Goal: Book appointment/travel/reservation

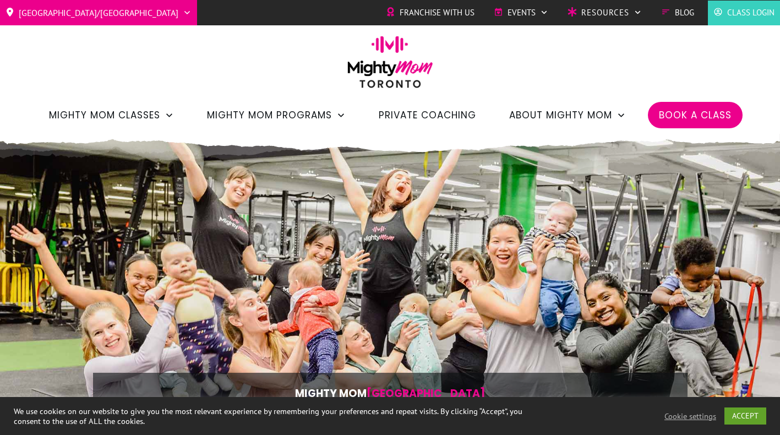
scroll to position [39, 0]
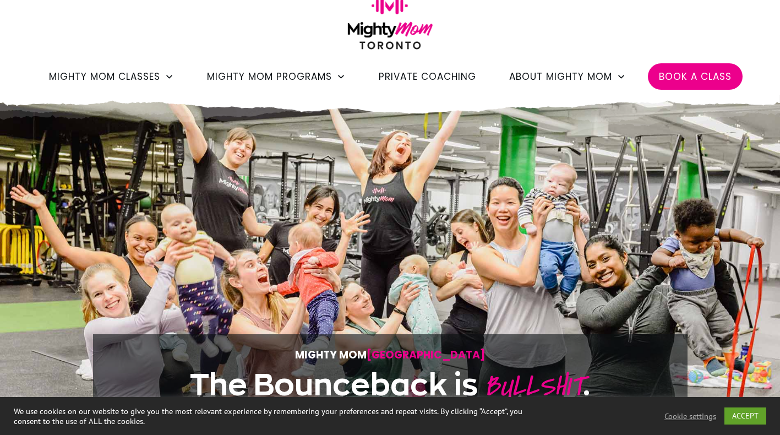
click at [701, 77] on span "Book a Class" at bounding box center [695, 76] width 73 height 19
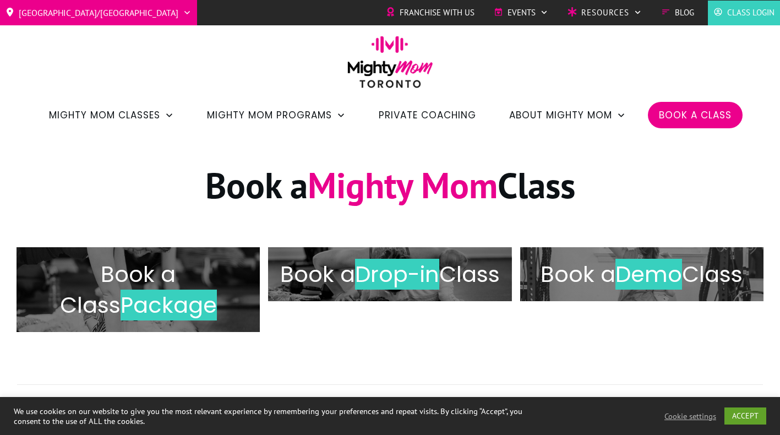
click at [416, 289] on h2 "Book a Drop-in Class" at bounding box center [390, 274] width 220 height 31
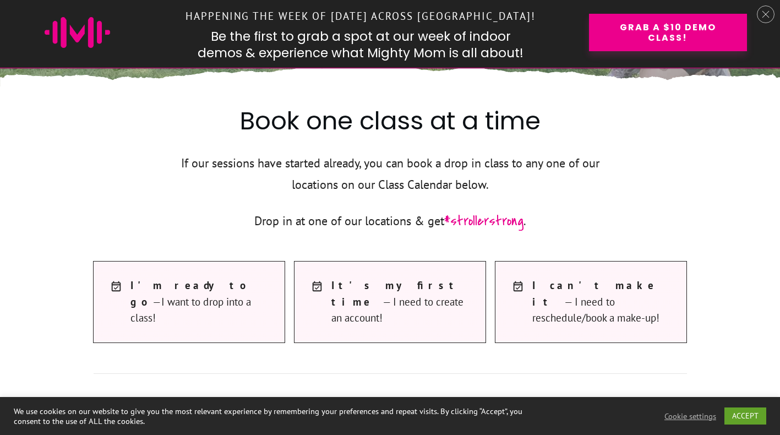
scroll to position [468, 0]
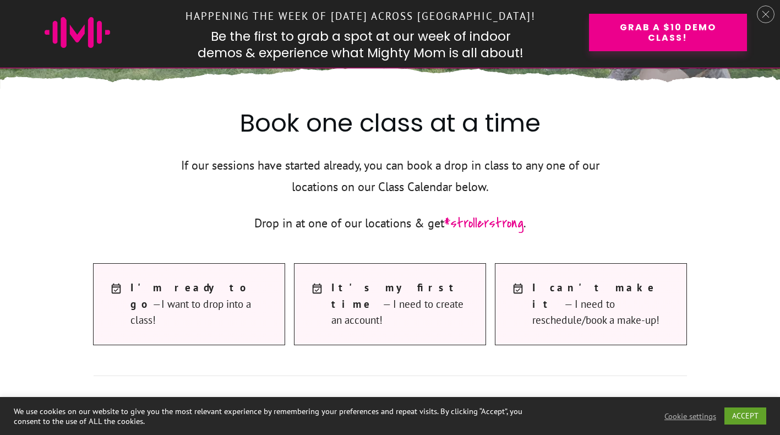
click at [186, 317] on div at bounding box center [189, 303] width 193 height 81
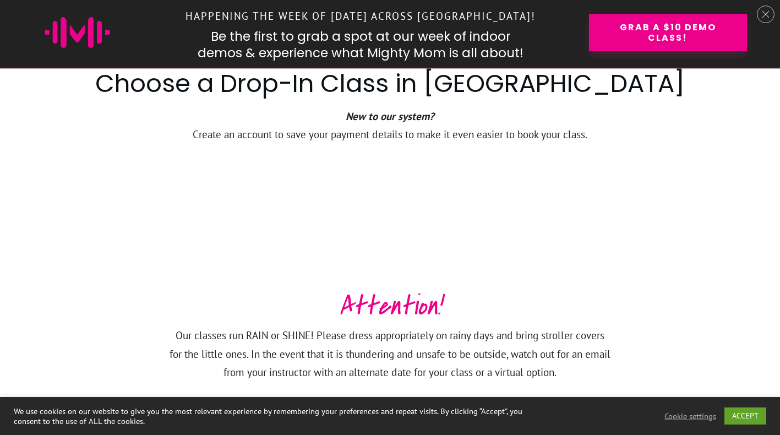
scroll to position [804, 0]
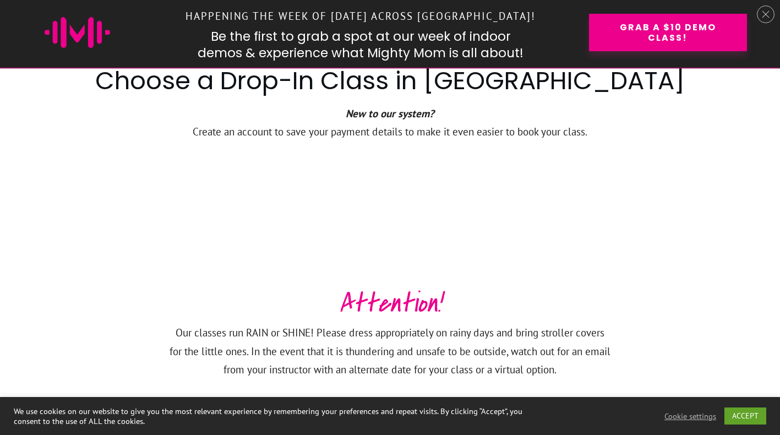
click at [422, 294] on h3 "Attention!" at bounding box center [390, 303] width 442 height 39
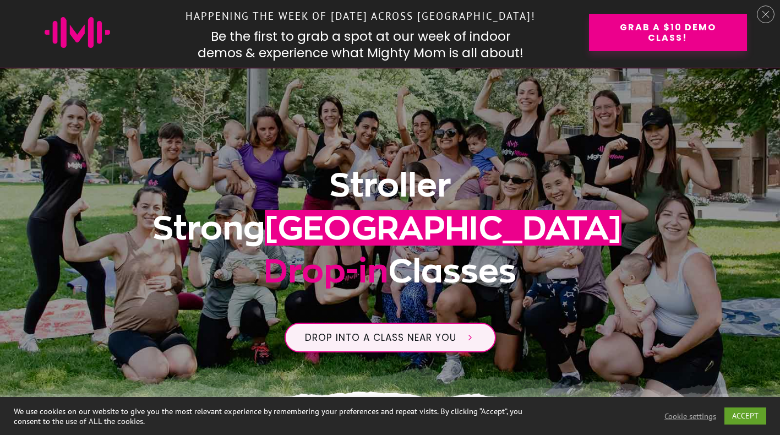
scroll to position [135, 0]
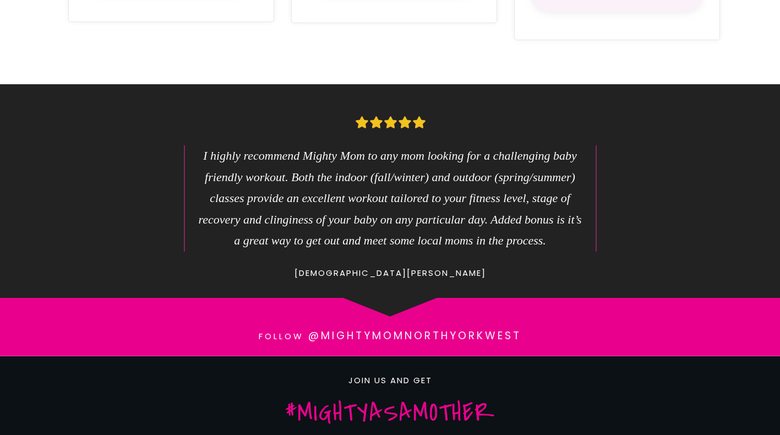
scroll to position [908, 0]
